Goal: Information Seeking & Learning: Find specific fact

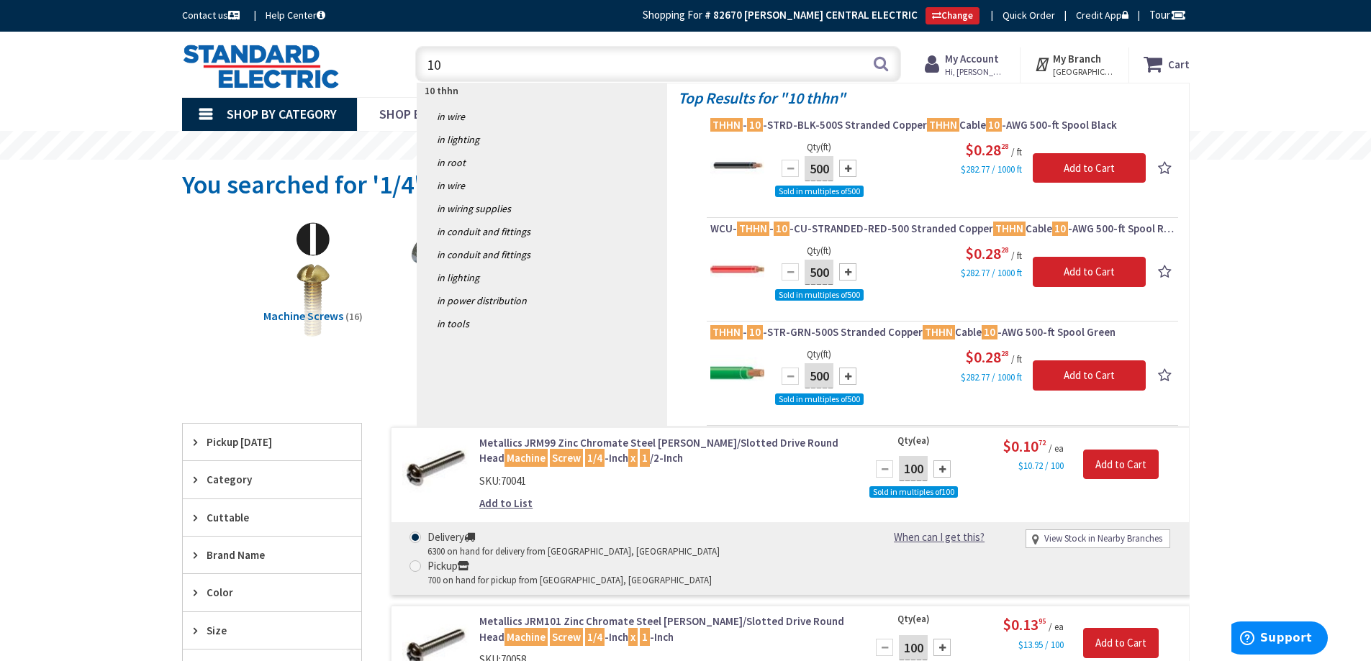
type input "1"
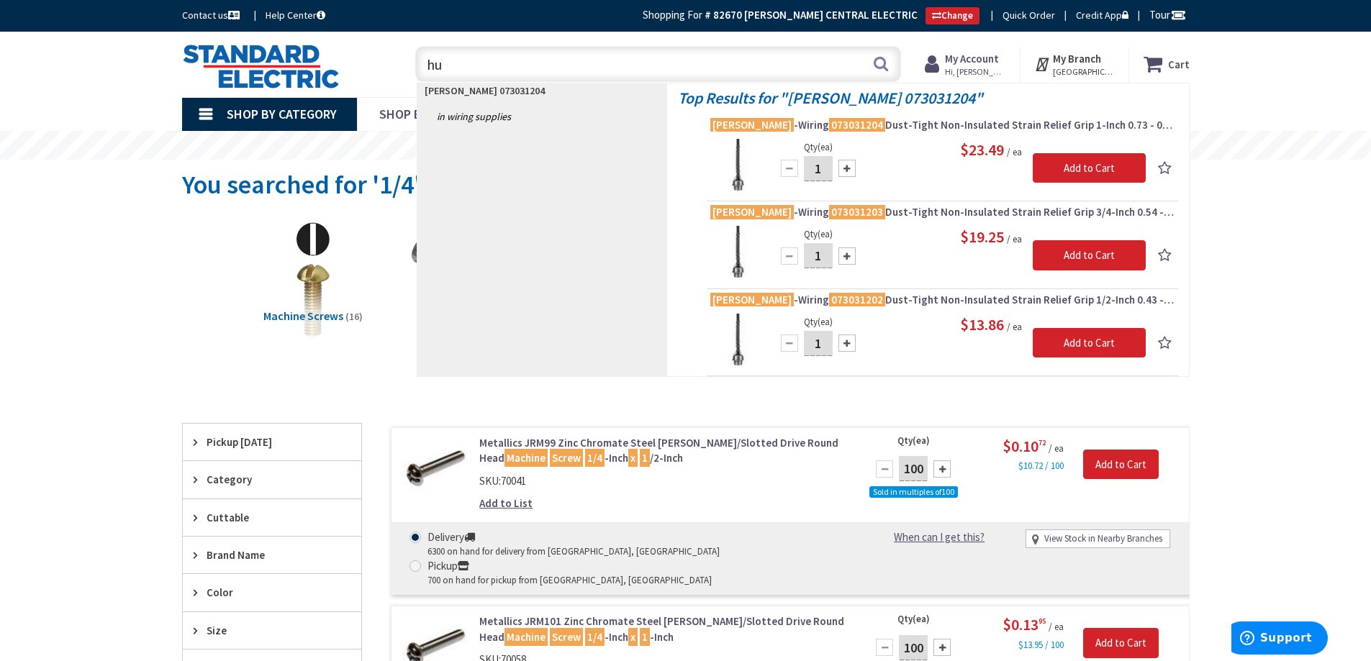
type input "h"
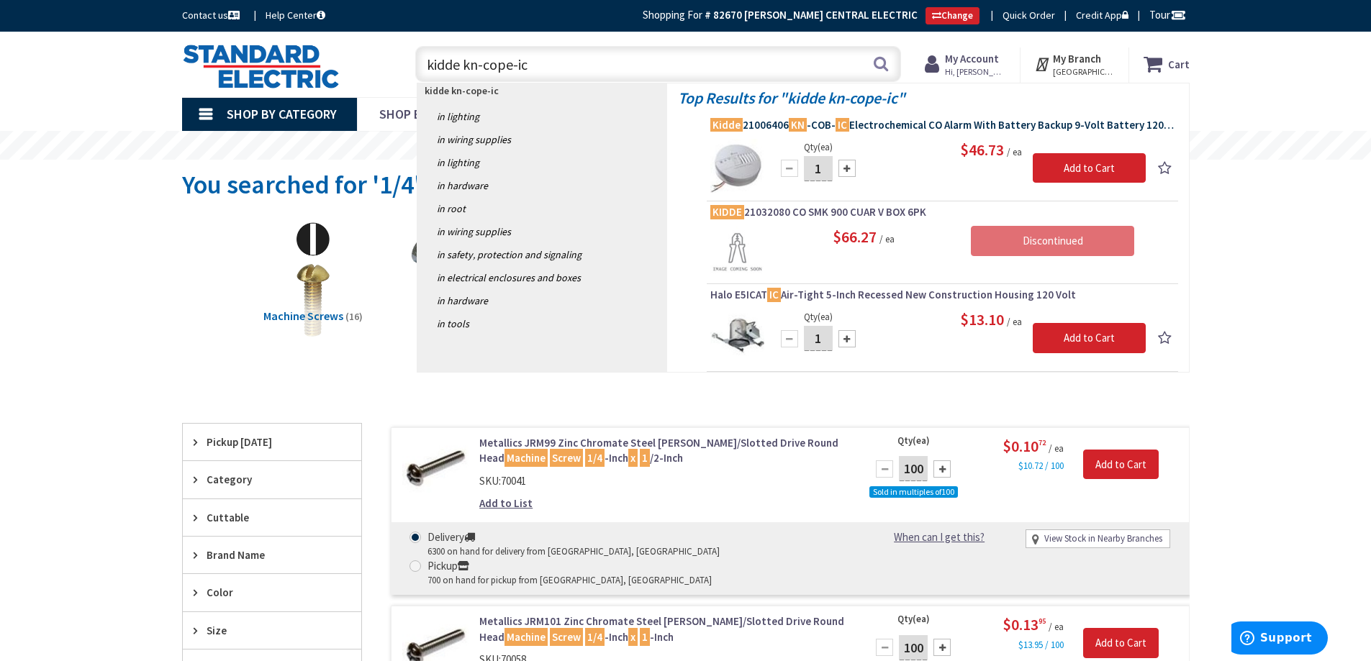
type input "kidde kn-cope-ic"
click at [880, 122] on span "Kidde 21006406 KN -COB- IC Electrochemical CO Alarm With Battery Backup 9-Volt …" at bounding box center [942, 125] width 464 height 14
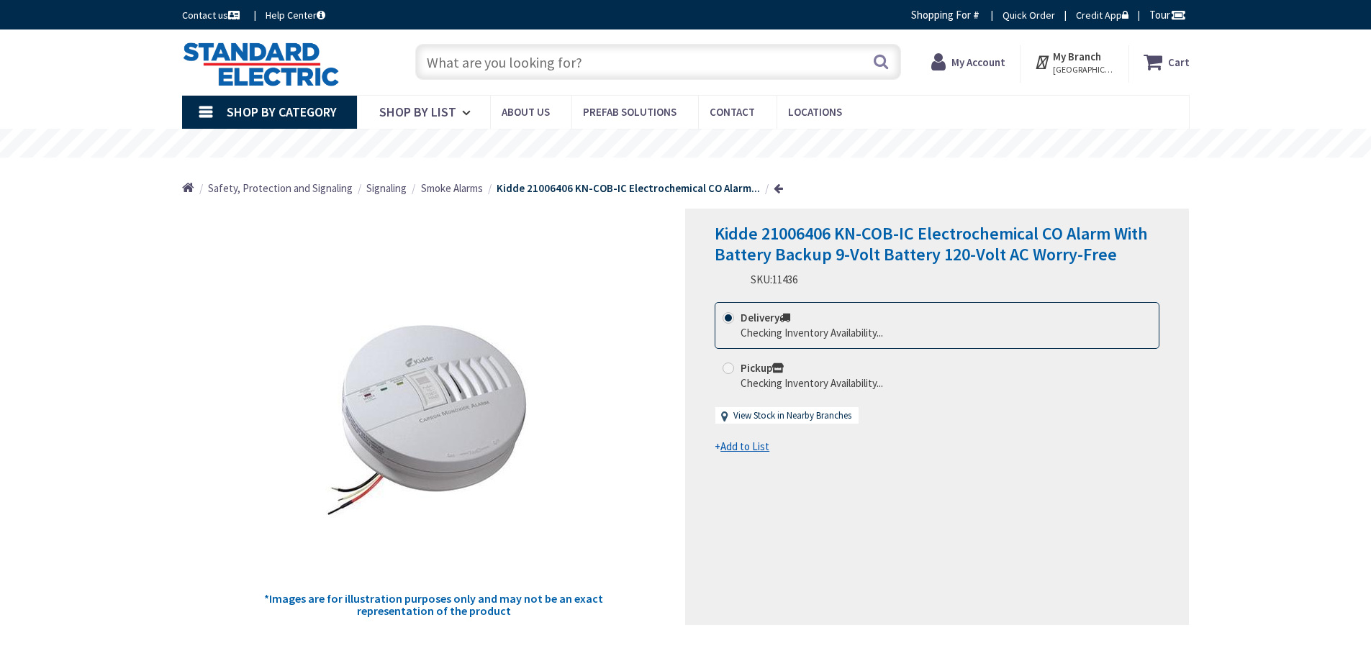
type input "[GEOGRAPHIC_DATA], [GEOGRAPHIC_DATA]"
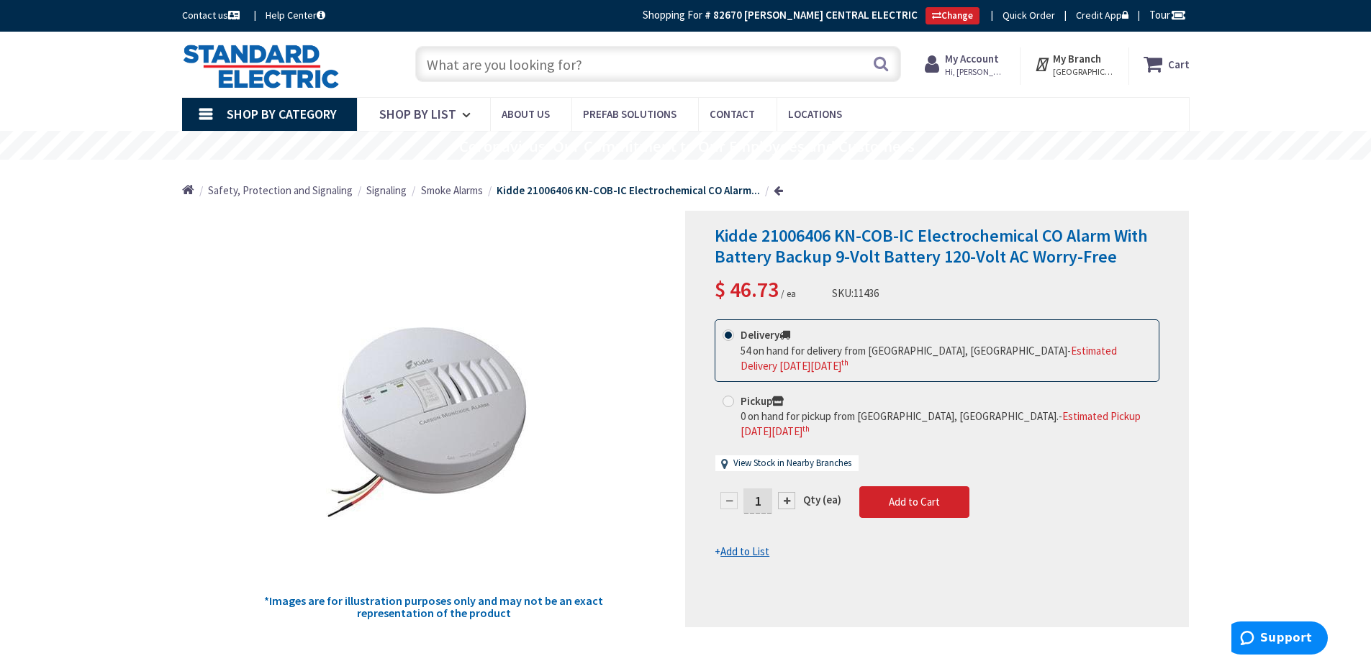
click at [432, 60] on input "text" at bounding box center [658, 64] width 486 height 36
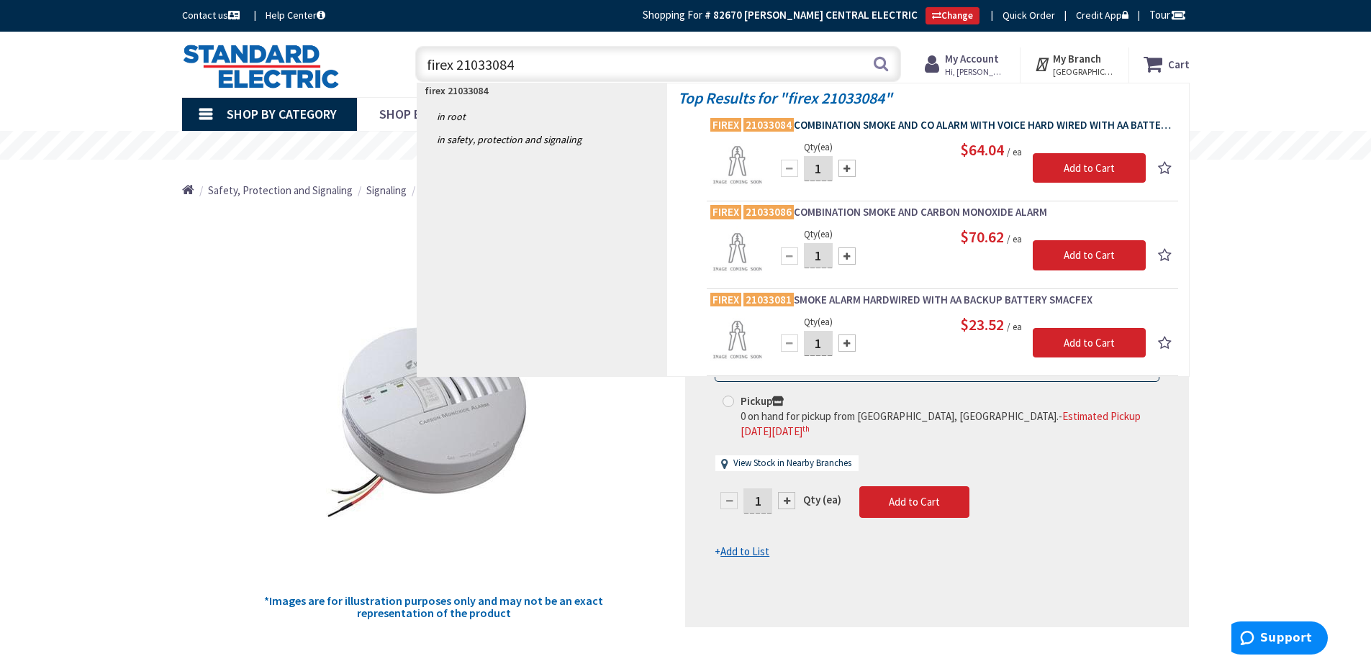
type input "firex 21033084"
click at [856, 127] on span "FIREX 21033084 COMBINATION SMOKE AND CO ALARM WITH VOICE HARD WIRED WITH AA BAT…" at bounding box center [942, 125] width 464 height 14
